Goal: Information Seeking & Learning: Learn about a topic

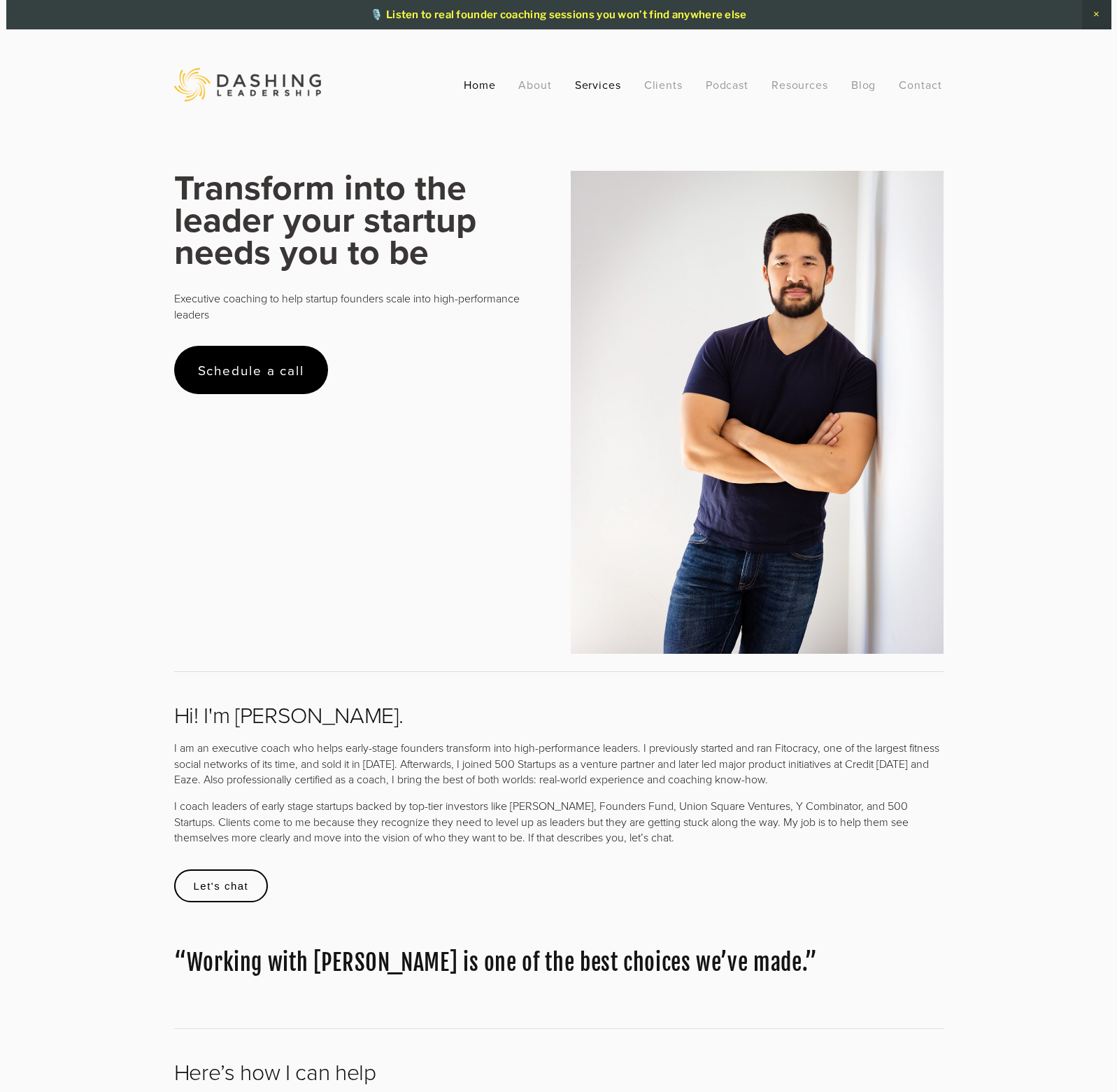
click at [575, 83] on link "Services" at bounding box center [599, 84] width 47 height 25
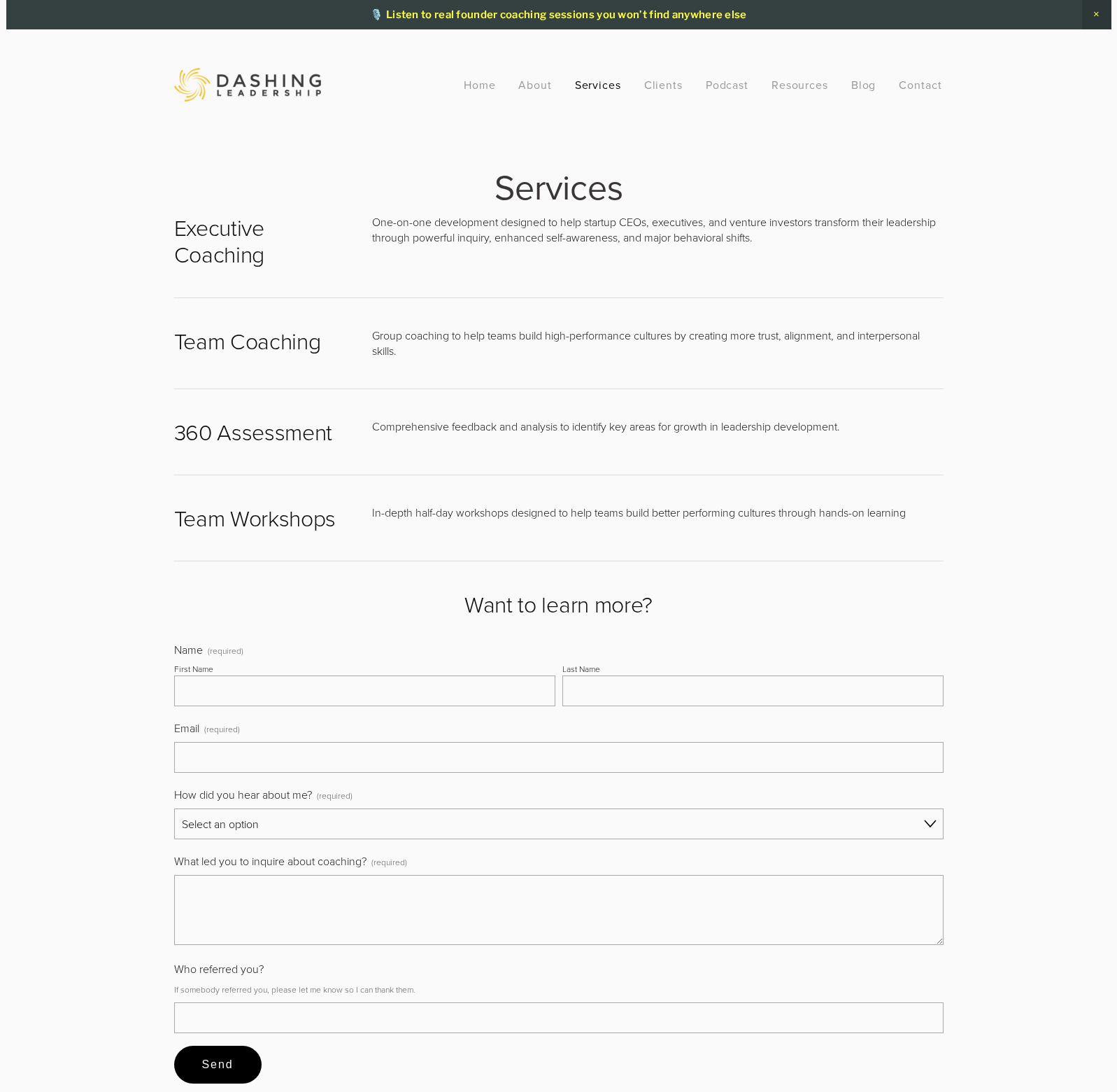
click at [562, 234] on p "One-on-one development designed to help startup CEOs, executives, and venture i…" at bounding box center [659, 230] width 572 height 31
click at [471, 92] on link "Home" at bounding box center [479, 84] width 32 height 25
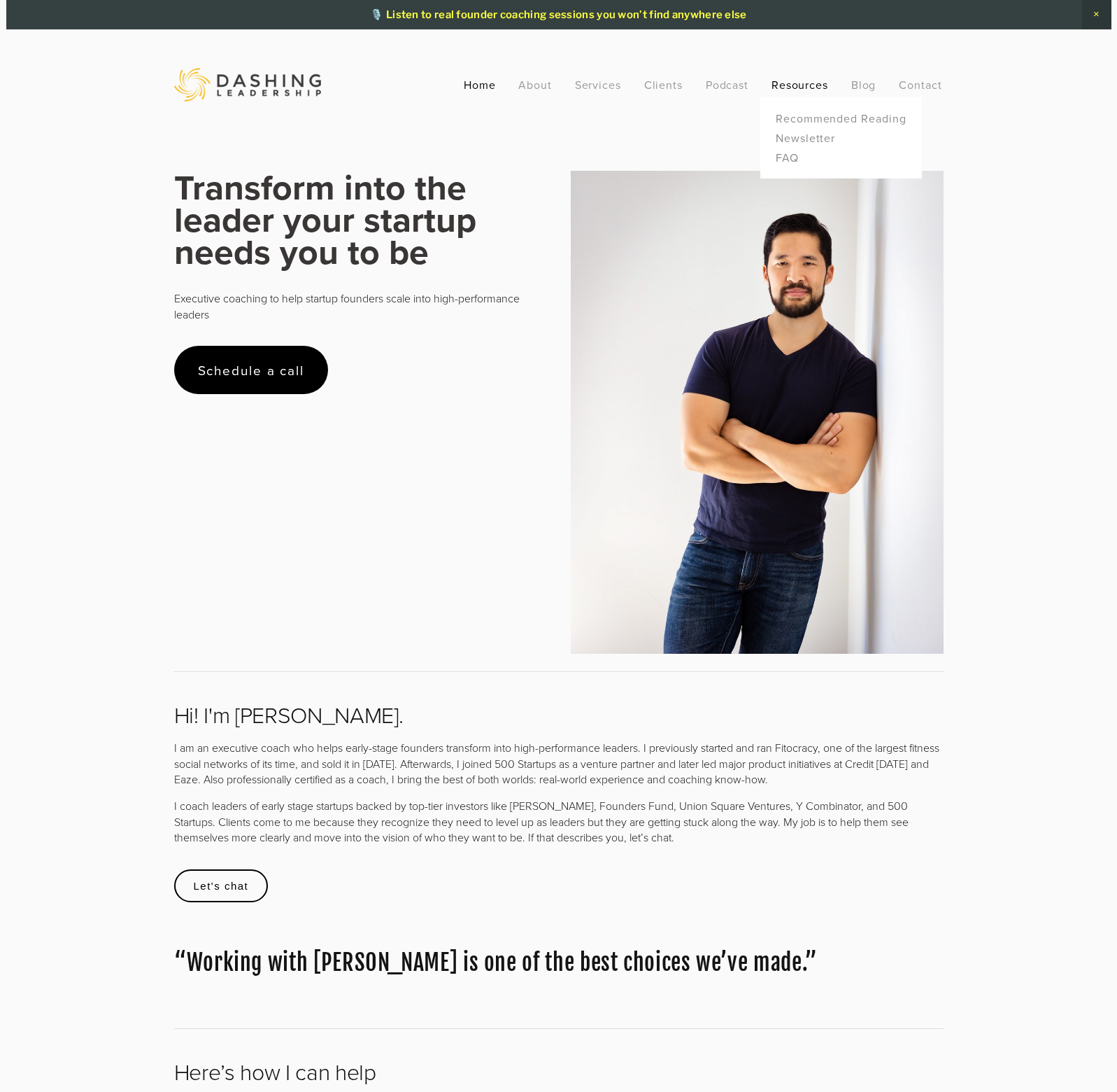
click at [800, 81] on link "Resources" at bounding box center [801, 85] width 57 height 16
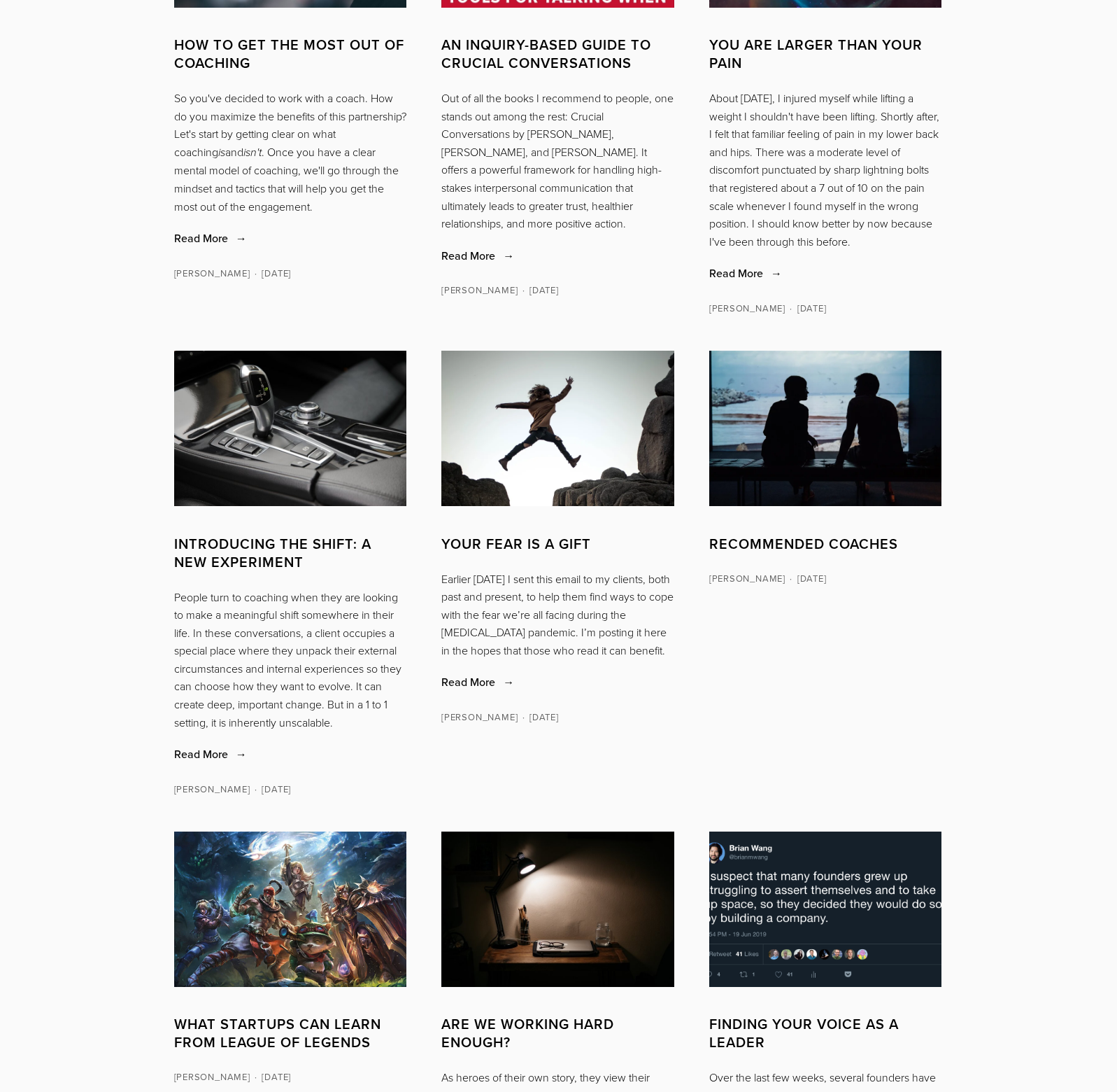
scroll to position [1952, 0]
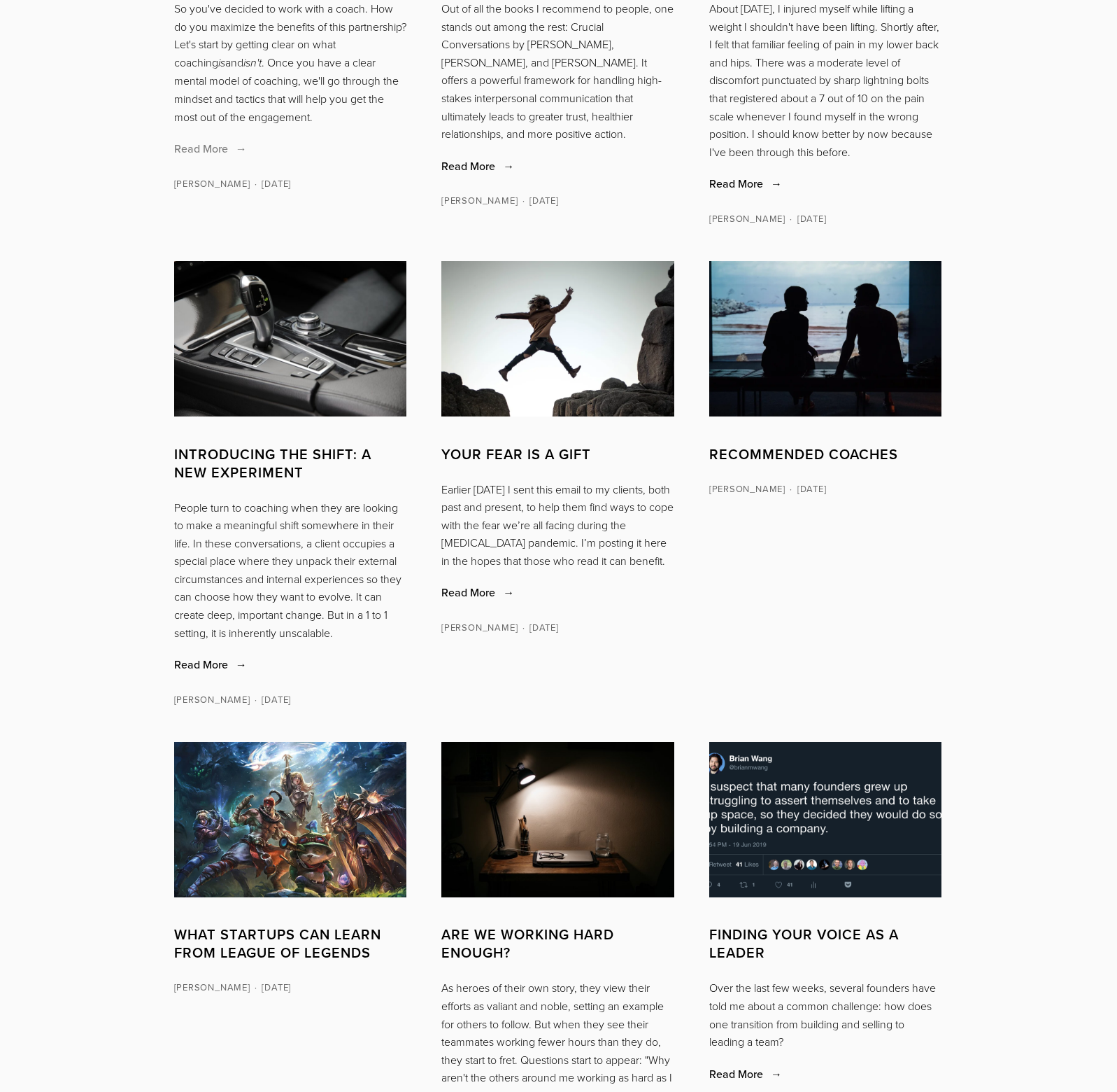
click at [198, 156] on span "Read More" at bounding box center [211, 148] width 73 height 16
